Goal: Task Accomplishment & Management: Manage account settings

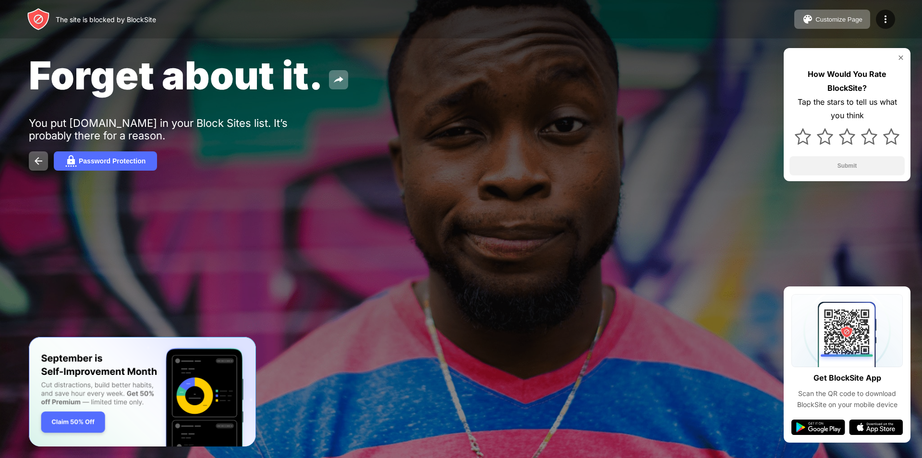
drag, startPoint x: 0, startPoint y: 0, endPoint x: 719, endPoint y: 223, distance: 752.9
click at [719, 223] on div at bounding box center [461, 229] width 922 height 458
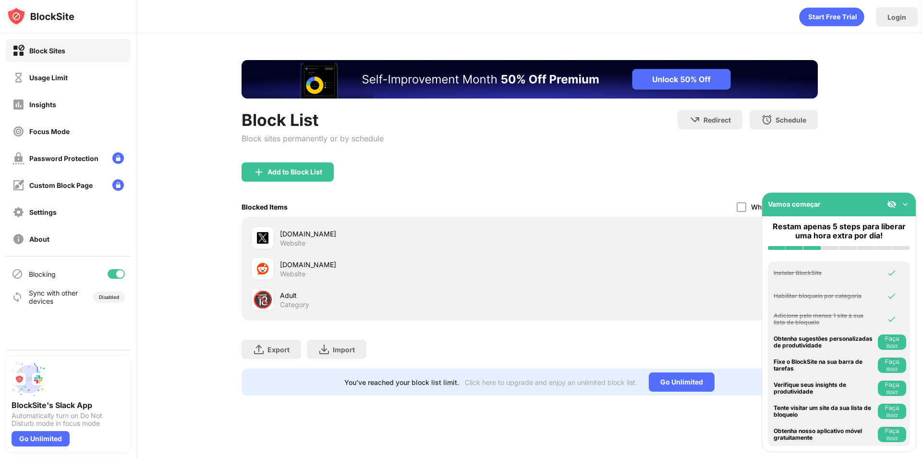
click at [903, 205] on img at bounding box center [905, 204] width 10 height 10
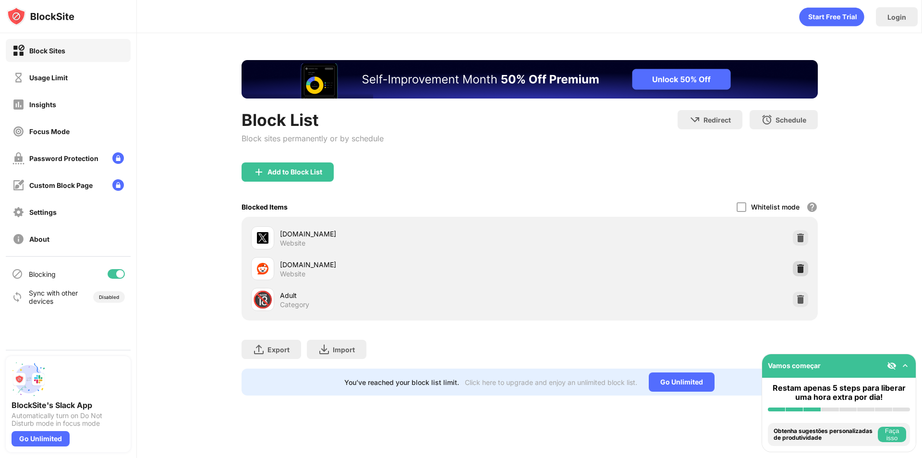
click at [804, 267] on img at bounding box center [800, 269] width 10 height 10
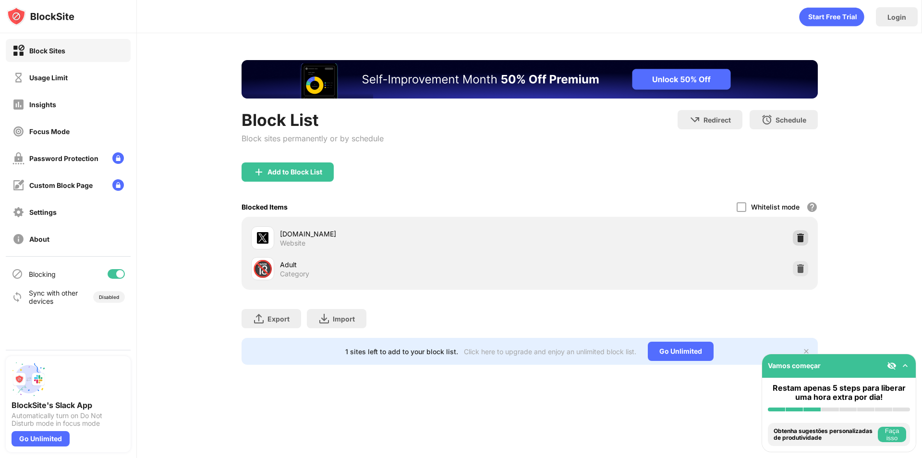
click at [798, 237] on img at bounding box center [800, 238] width 10 height 10
